Goal: Task Accomplishment & Management: Use online tool/utility

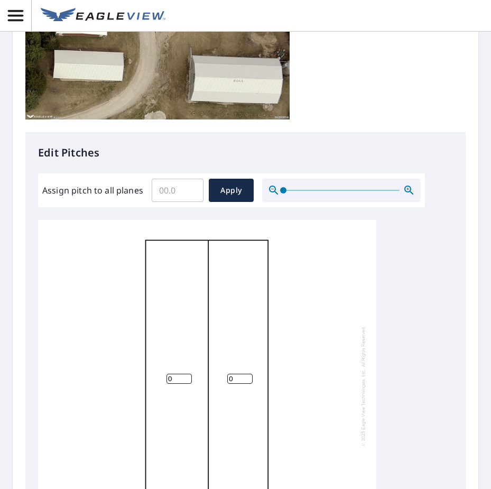
scroll to position [317, 0]
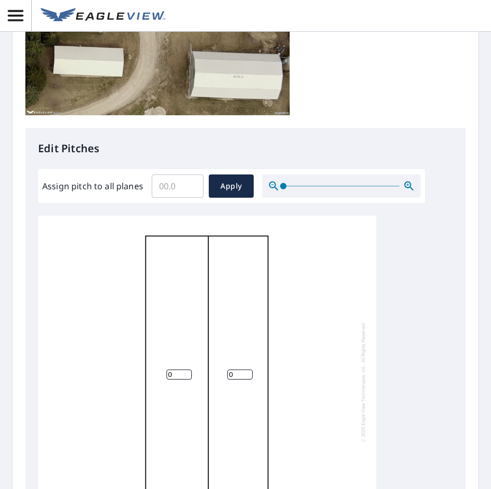
click at [170, 188] on input "Assign pitch to all planes" at bounding box center [178, 186] width 52 height 30
click at [190, 182] on input "0.1" at bounding box center [178, 186] width 52 height 30
click at [190, 182] on input "0.2" at bounding box center [178, 186] width 52 height 30
click at [190, 182] on input "0.3" at bounding box center [178, 186] width 52 height 30
click at [190, 182] on input "1.3" at bounding box center [178, 186] width 52 height 30
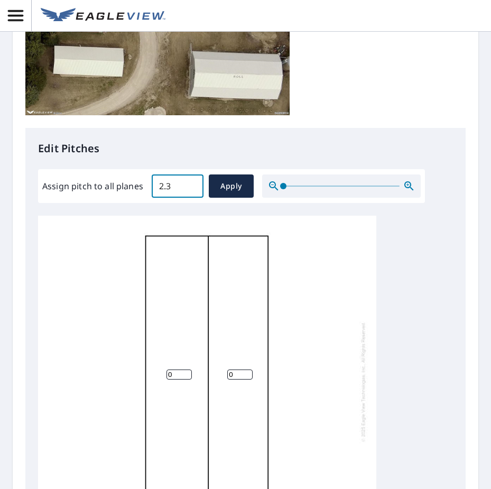
click at [190, 182] on input "2.3" at bounding box center [178, 186] width 52 height 30
click at [190, 182] on input "2.4" at bounding box center [178, 186] width 52 height 30
click at [190, 182] on input "2.5" at bounding box center [178, 186] width 52 height 30
click at [190, 182] on input "2.6" at bounding box center [178, 186] width 52 height 30
click at [190, 182] on input "2.7" at bounding box center [178, 186] width 52 height 30
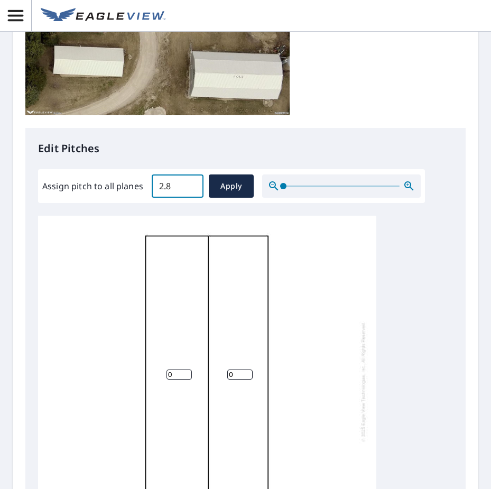
click at [190, 182] on input "2.8" at bounding box center [178, 186] width 52 height 30
click at [190, 182] on input "2.9" at bounding box center [178, 186] width 52 height 30
type input "3"
click at [190, 182] on input "3" at bounding box center [178, 186] width 52 height 30
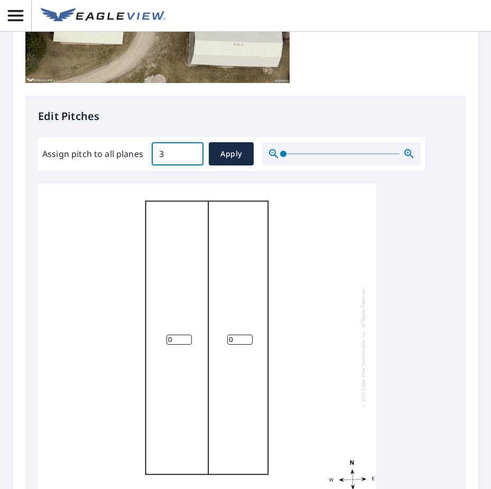
scroll to position [517, 0]
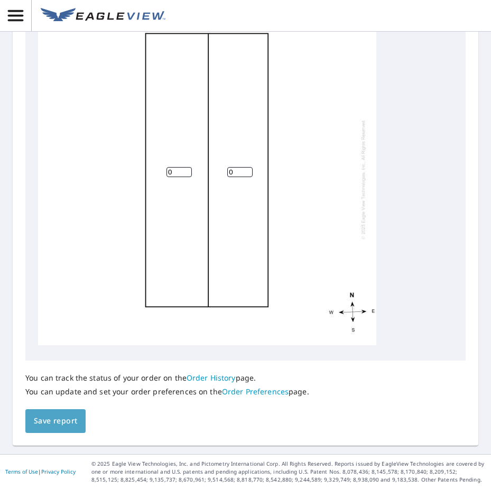
click at [55, 421] on span "Save report" at bounding box center [55, 420] width 43 height 13
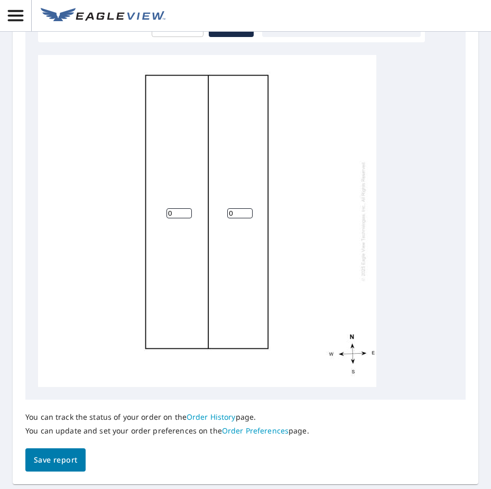
scroll to position [555, 0]
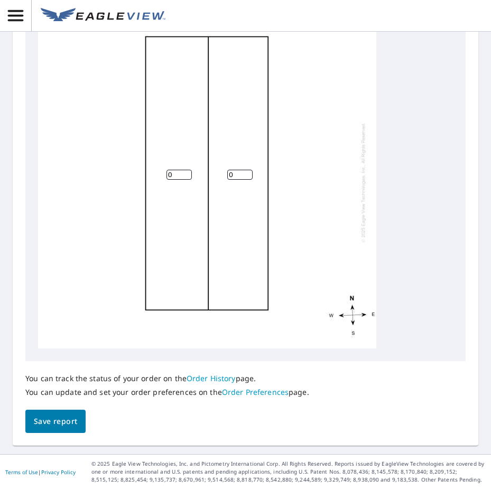
click at [239, 175] on input "0" at bounding box center [239, 175] width 25 height 10
click at [246, 172] on input "1" at bounding box center [239, 175] width 25 height 10
click at [246, 172] on input "2" at bounding box center [239, 175] width 25 height 10
type input "3"
click at [246, 172] on input "3" at bounding box center [239, 175] width 25 height 10
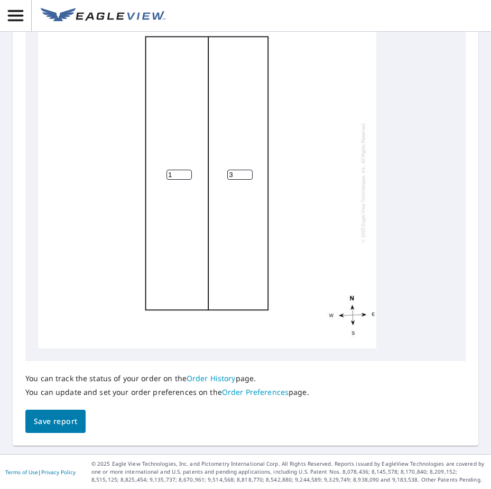
click at [187, 172] on input "1" at bounding box center [178, 175] width 25 height 10
click at [187, 172] on input "2" at bounding box center [178, 175] width 25 height 10
type input "3"
click at [187, 172] on input "3" at bounding box center [178, 175] width 25 height 10
click at [46, 415] on span "Save report" at bounding box center [55, 421] width 43 height 13
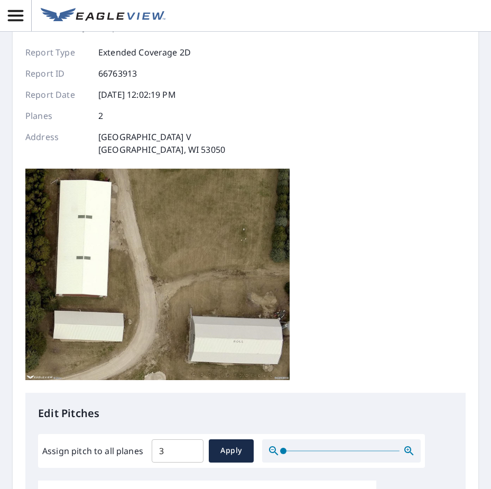
scroll to position [0, 0]
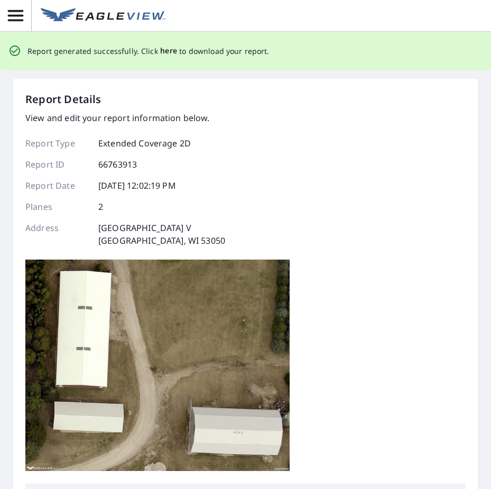
click at [165, 49] on span "here" at bounding box center [168, 50] width 17 height 13
